Goal: Task Accomplishment & Management: Manage account settings

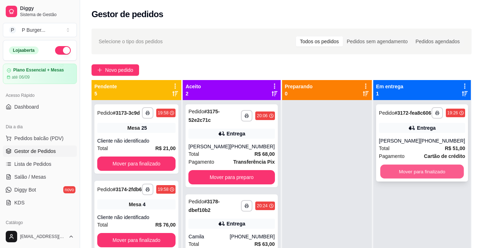
click at [429, 176] on button "Mover para finalizado" at bounding box center [422, 172] width 84 height 14
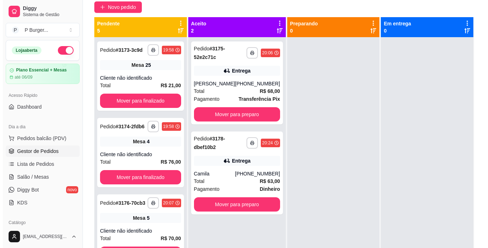
scroll to position [64, 0]
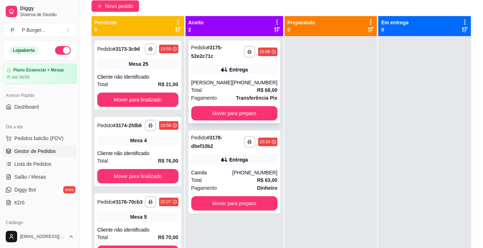
click at [244, 85] on div "[PHONE_NUMBER]" at bounding box center [254, 82] width 45 height 7
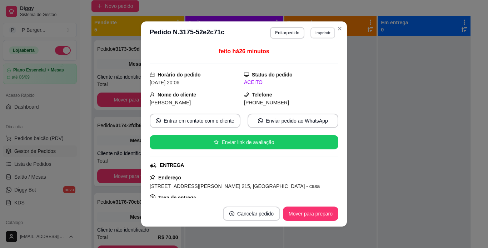
click at [317, 33] on button "Imprimir" at bounding box center [322, 32] width 25 height 11
click at [313, 60] on button "IMPRESSORA" at bounding box center [307, 57] width 50 height 11
click at [317, 32] on button "Imprimir" at bounding box center [322, 32] width 25 height 11
click at [307, 59] on button "IMPRESSORA" at bounding box center [307, 57] width 50 height 11
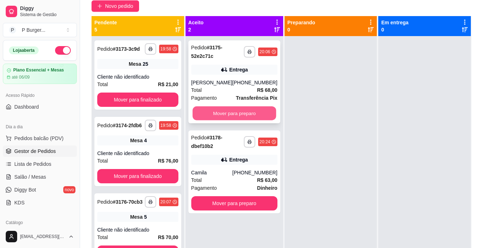
click at [264, 120] on button "Mover para preparo" at bounding box center [234, 113] width 84 height 14
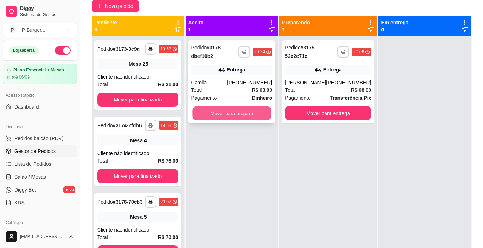
click at [259, 116] on button "Mover para preparo" at bounding box center [231, 113] width 79 height 14
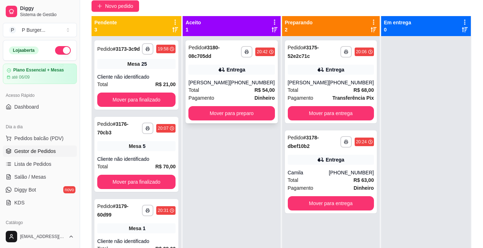
click at [241, 88] on div "Total R$ 54,00" at bounding box center [231, 90] width 86 height 8
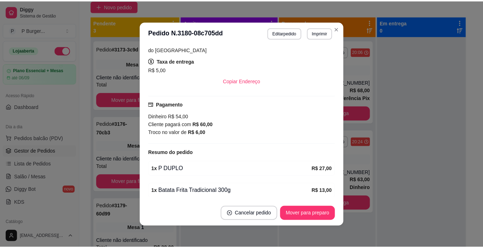
scroll to position [148, 0]
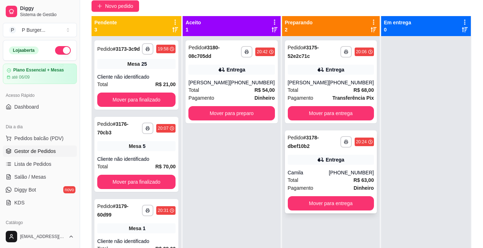
click at [318, 162] on icon at bounding box center [320, 160] width 5 height 4
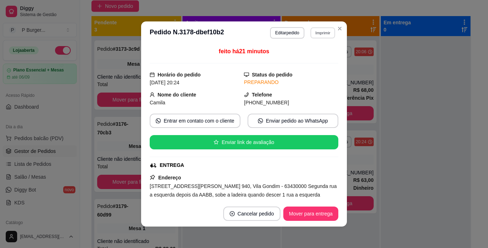
click at [328, 33] on button "Imprimir" at bounding box center [322, 32] width 25 height 11
click at [321, 59] on button "IMPRESSORA" at bounding box center [307, 57] width 50 height 11
click at [320, 33] on button "Imprimir" at bounding box center [322, 32] width 25 height 11
click at [304, 58] on button "IMPRESSORA" at bounding box center [307, 57] width 50 height 11
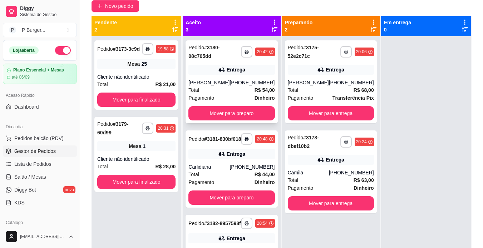
click at [224, 80] on div "[PERSON_NAME]" at bounding box center [208, 82] width 41 height 7
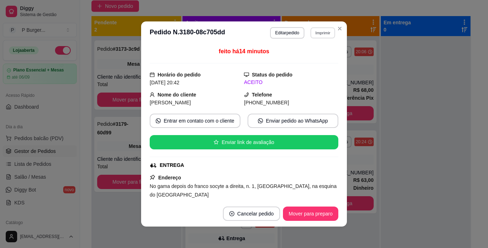
click at [323, 34] on button "Imprimir" at bounding box center [322, 32] width 25 height 11
click at [315, 59] on button "IMPRESSORA" at bounding box center [307, 57] width 52 height 11
click at [322, 31] on button "Imprimir" at bounding box center [322, 32] width 25 height 11
click at [320, 35] on button "Imprimir" at bounding box center [322, 32] width 25 height 11
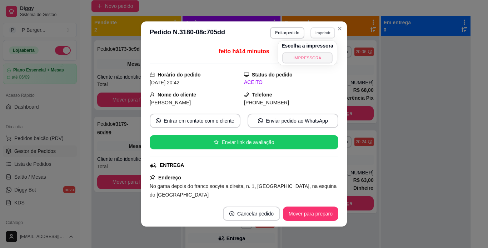
click at [318, 54] on button "IMPRESSORA" at bounding box center [307, 57] width 50 height 11
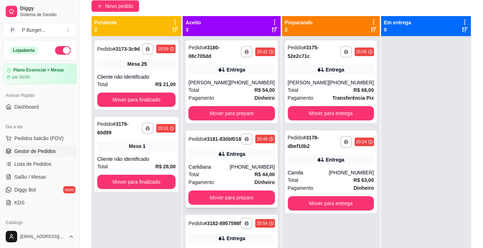
click at [221, 168] on div "**********" at bounding box center [231, 168] width 92 height 77
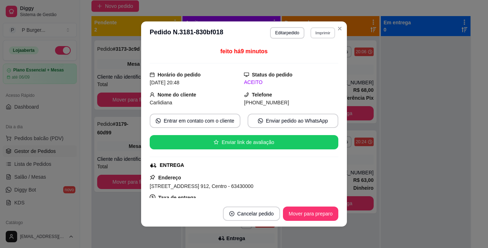
click at [317, 33] on button "Imprimir" at bounding box center [322, 32] width 25 height 11
click at [313, 56] on button "IMPRESSORA" at bounding box center [307, 57] width 50 height 11
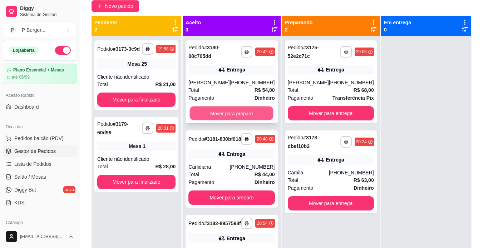
click at [249, 109] on button "Mover para preparo" at bounding box center [232, 113] width 84 height 14
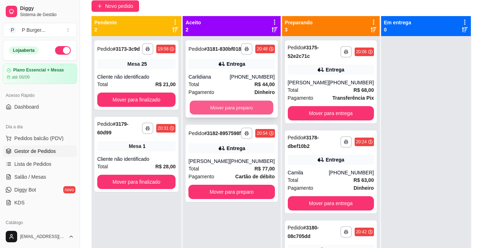
click at [248, 110] on button "Mover para preparo" at bounding box center [232, 108] width 84 height 14
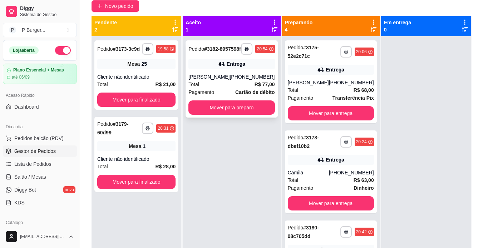
click at [244, 68] on div "Entrega" at bounding box center [235, 63] width 19 height 7
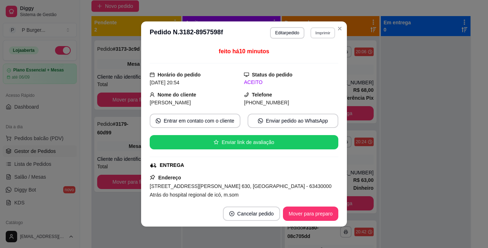
click at [318, 32] on button "Imprimir" at bounding box center [322, 32] width 25 height 11
click at [315, 55] on button "IMPRESSORA" at bounding box center [307, 57] width 50 height 11
click at [320, 34] on button "Imprimir" at bounding box center [322, 32] width 25 height 11
click at [312, 59] on button "IMPRESSORA" at bounding box center [307, 57] width 50 height 11
